Goal: Navigation & Orientation: Find specific page/section

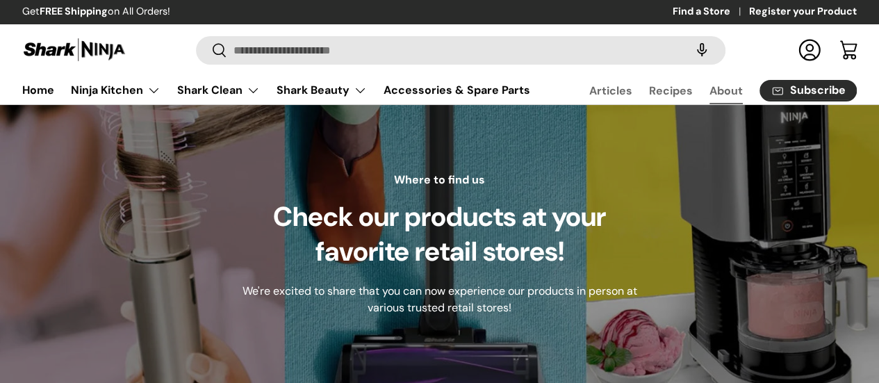
click at [709, 89] on link "About" at bounding box center [725, 90] width 33 height 27
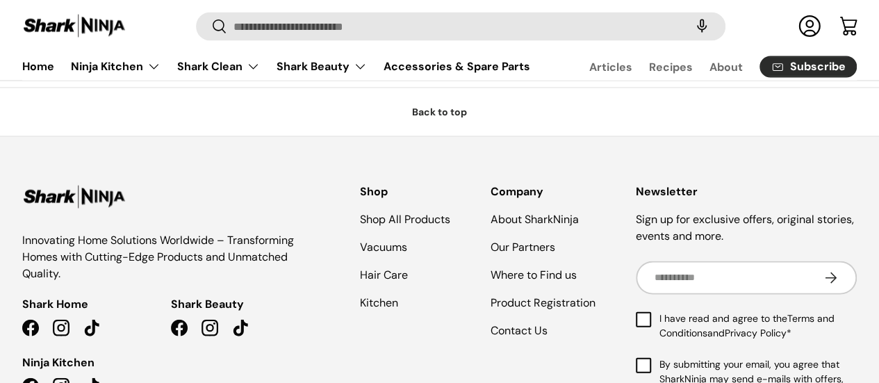
scroll to position [1378, 0]
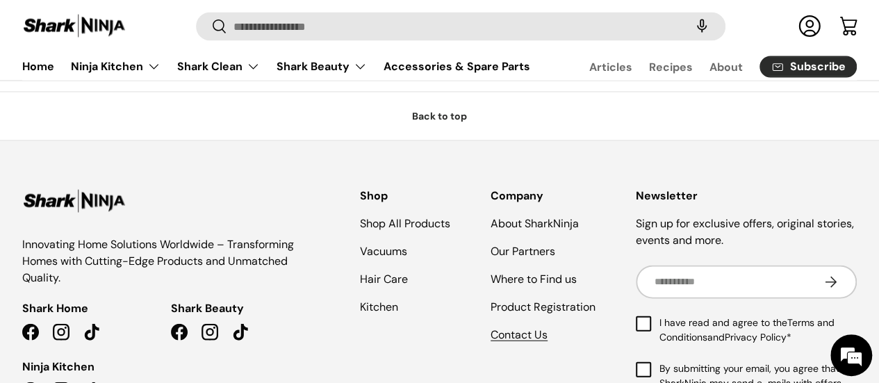
click at [529, 327] on link "Contact Us" at bounding box center [518, 334] width 57 height 15
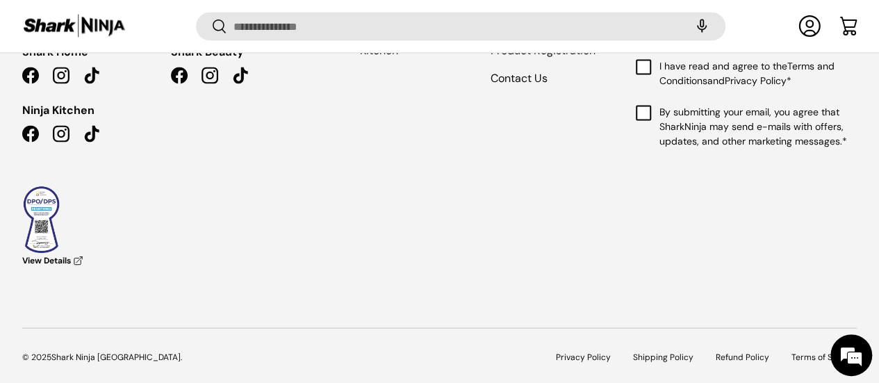
scroll to position [1292, 0]
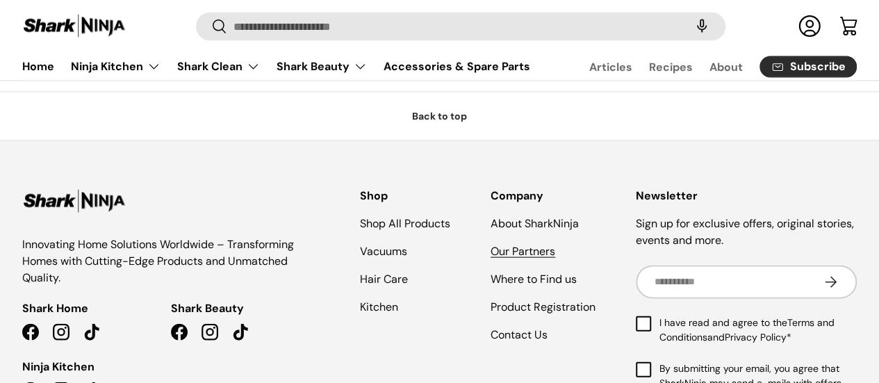
click at [539, 248] on link "Our Partners" at bounding box center [522, 251] width 65 height 15
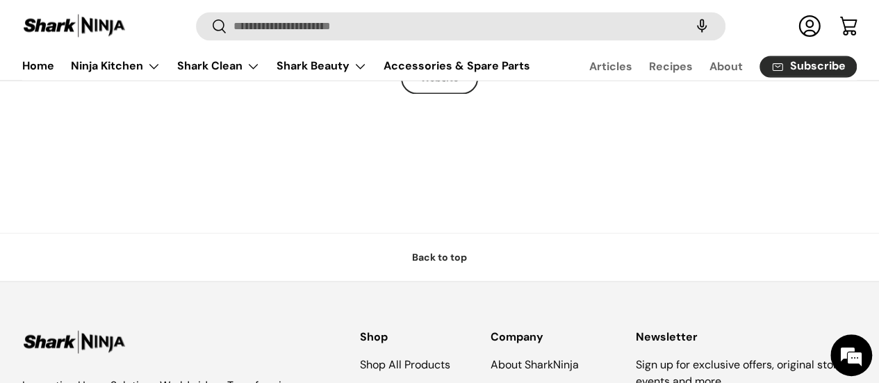
scroll to position [1142, 0]
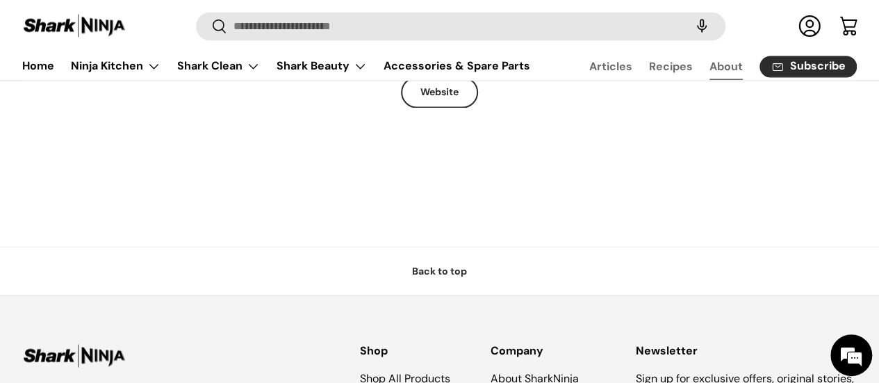
click at [709, 63] on link "About" at bounding box center [725, 66] width 33 height 27
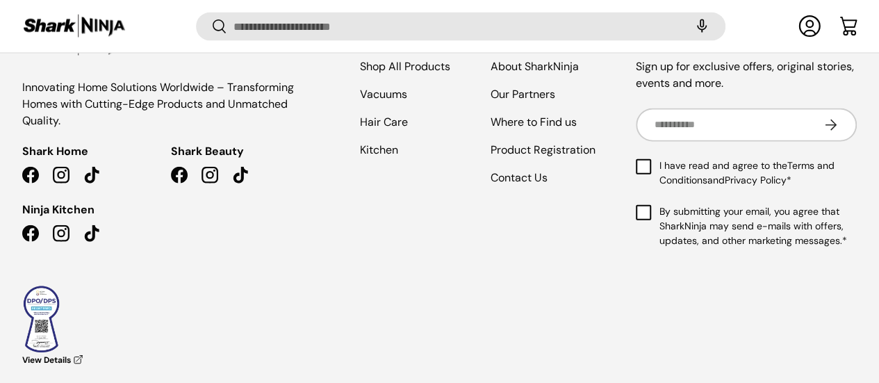
scroll to position [1527, 0]
